Goal: Task Accomplishment & Management: Use online tool/utility

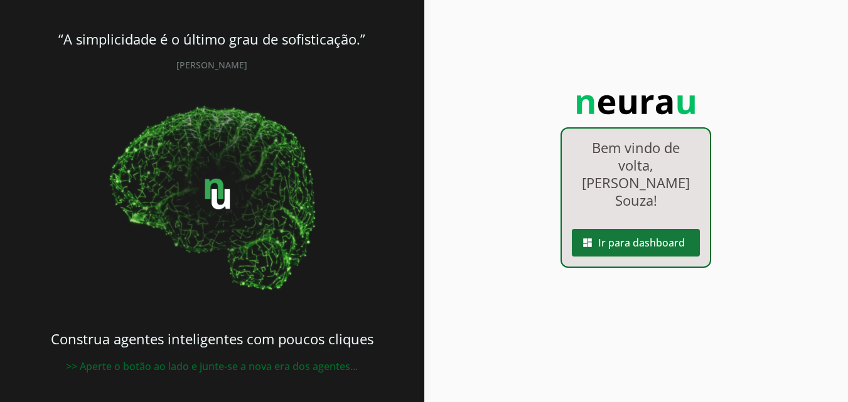
click at [603, 236] on span at bounding box center [636, 243] width 128 height 30
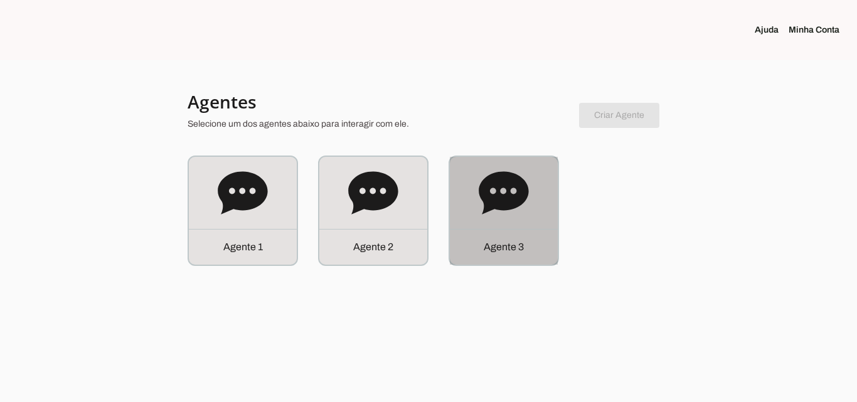
click at [543, 208] on div "Agente 3" at bounding box center [504, 211] width 108 height 108
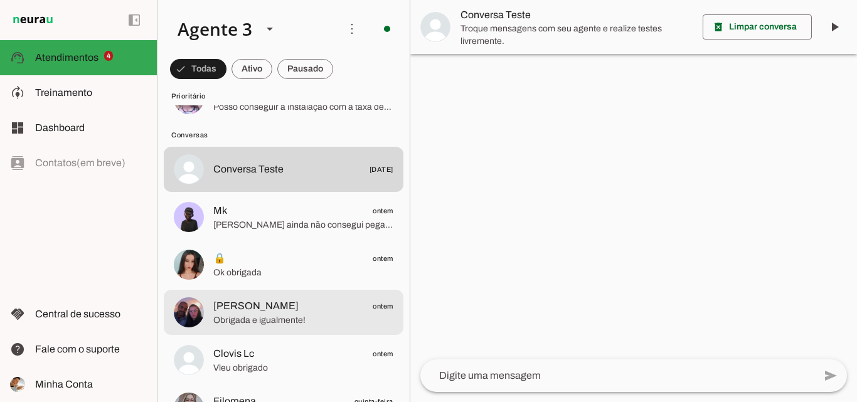
scroll to position [188, 0]
